Goal: Navigation & Orientation: Find specific page/section

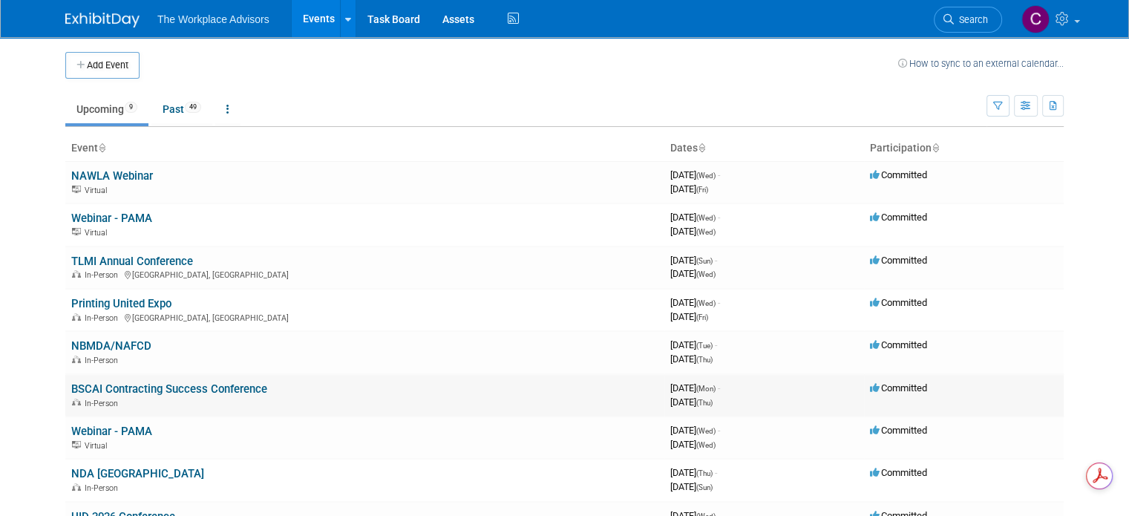
click at [191, 382] on link "BSCAI Contracting Success Conference" at bounding box center [169, 388] width 196 height 13
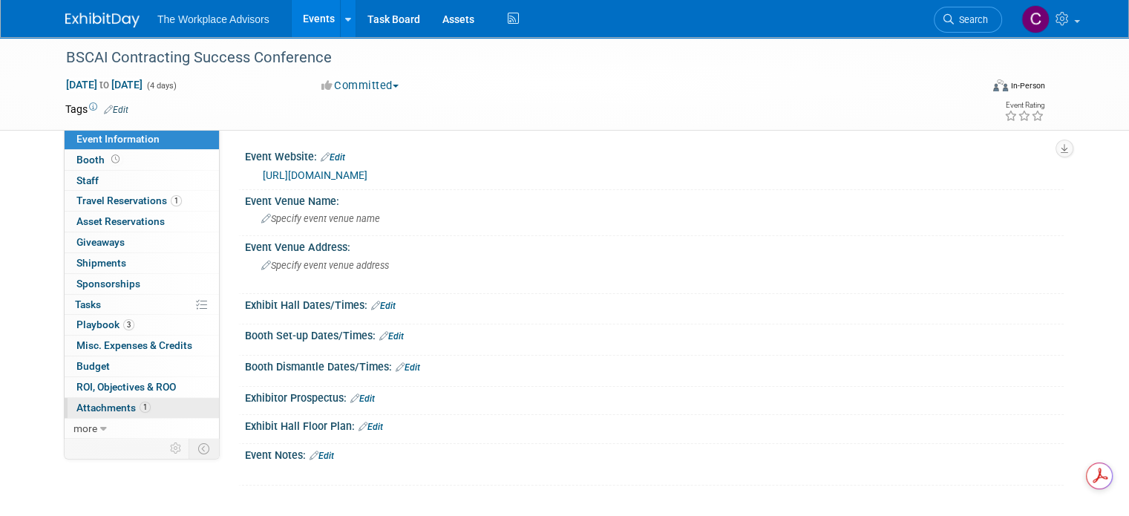
click at [108, 415] on link "1 Attachments 1" at bounding box center [142, 408] width 154 height 20
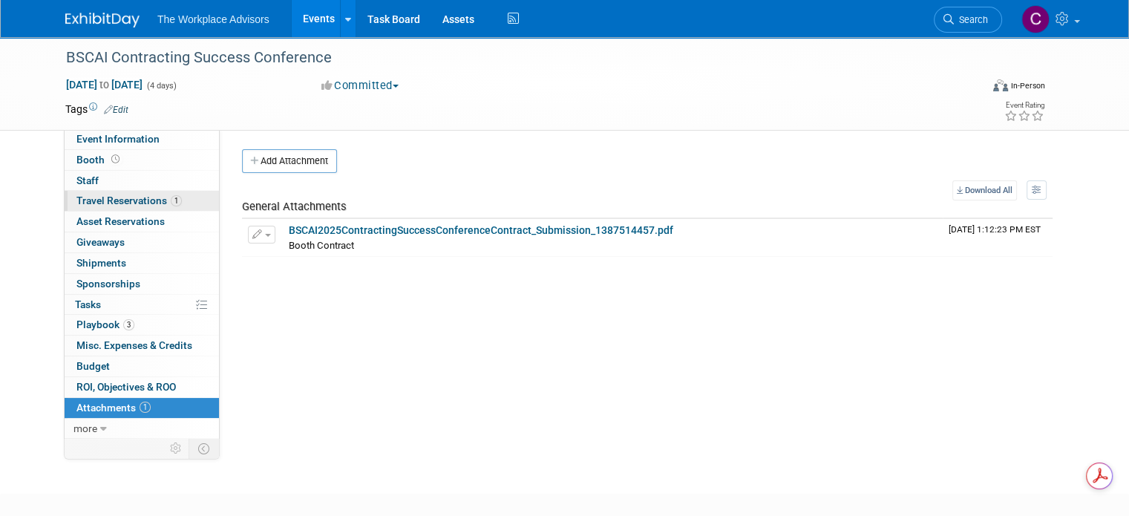
click at [94, 199] on span "Travel Reservations 1" at bounding box center [128, 200] width 105 height 12
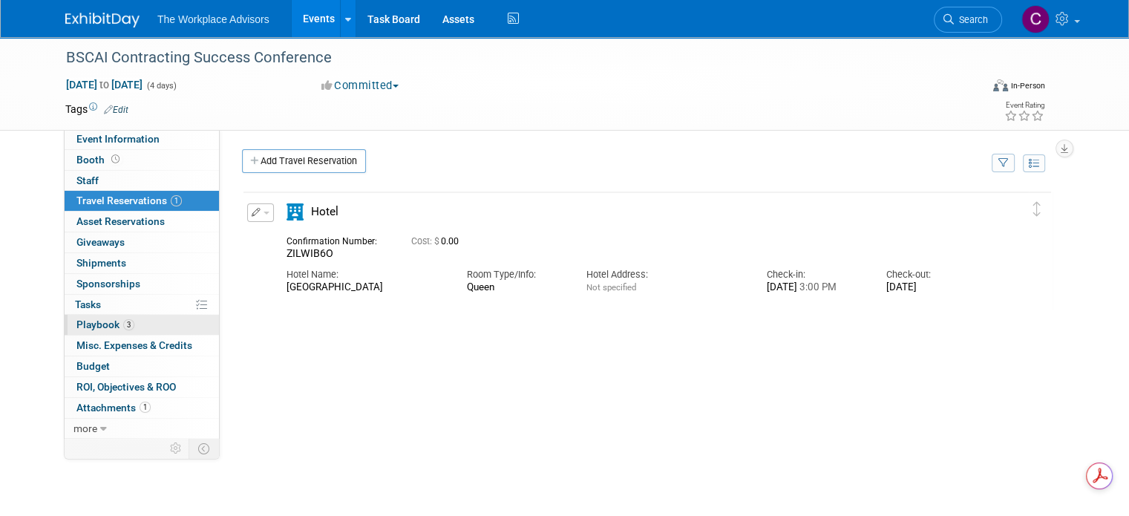
click at [76, 326] on span "Playbook 3" at bounding box center [105, 324] width 58 height 12
